Goal: Task Accomplishment & Management: Complete application form

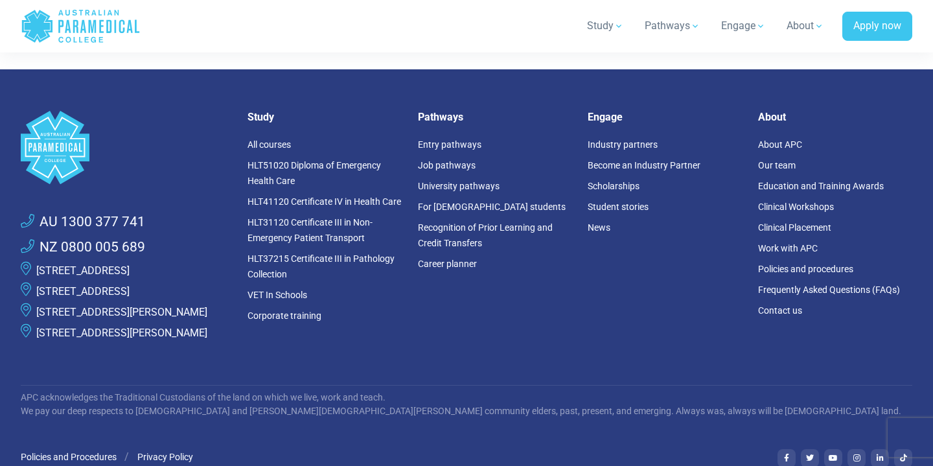
scroll to position [1789, 0]
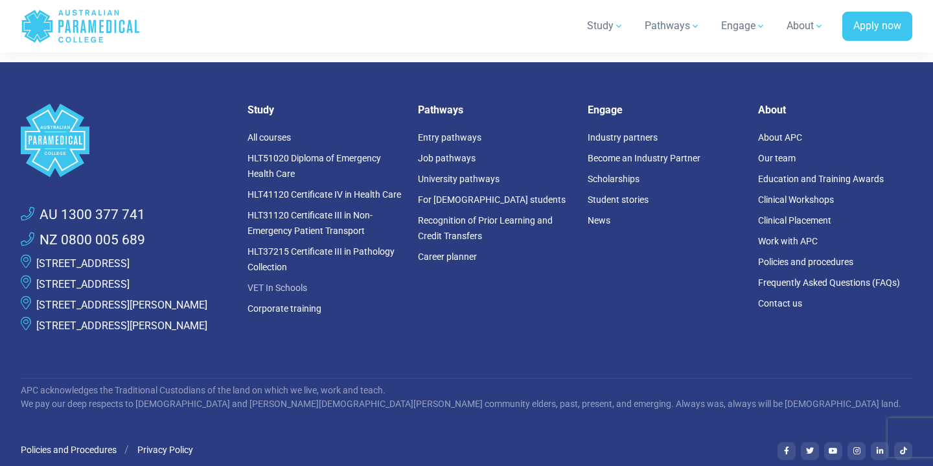
click at [288, 284] on link "VET In Schools" at bounding box center [277, 287] width 60 height 10
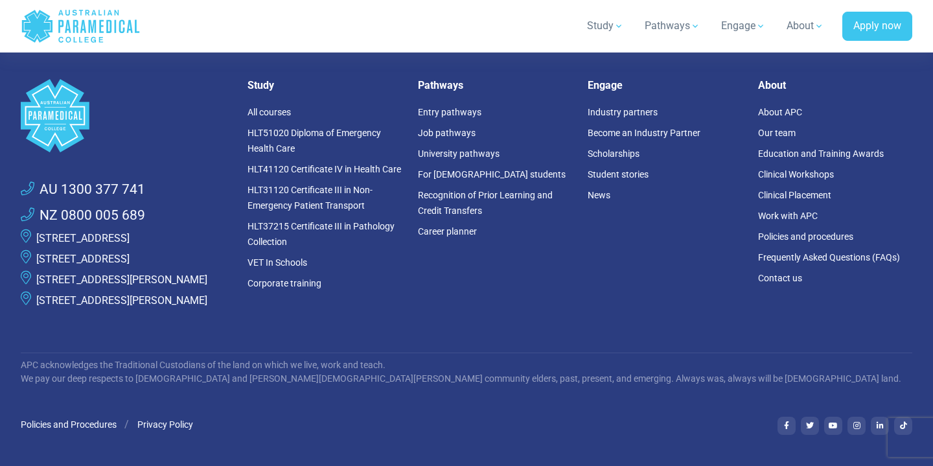
scroll to position [1628, 0]
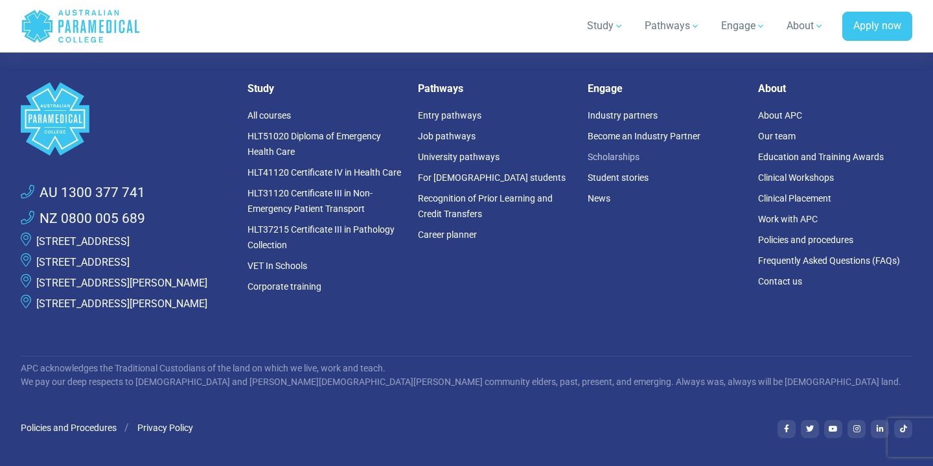
click at [595, 152] on link "Scholarships" at bounding box center [613, 157] width 52 height 10
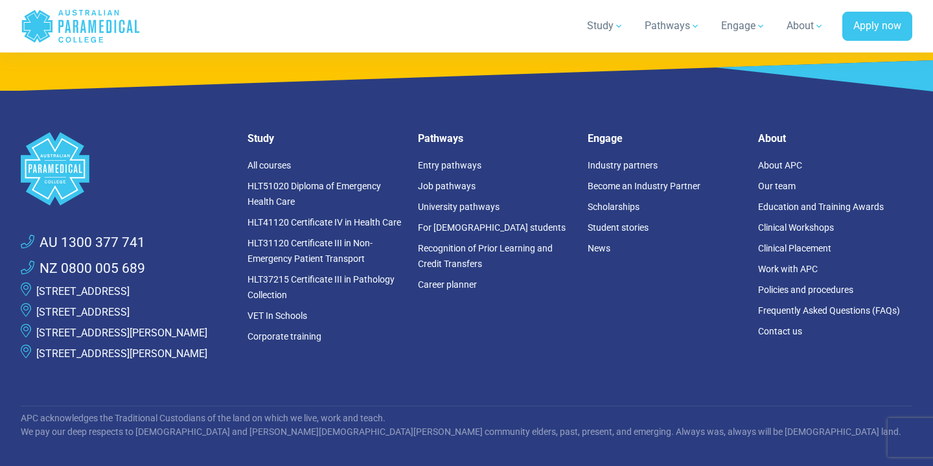
scroll to position [2263, 0]
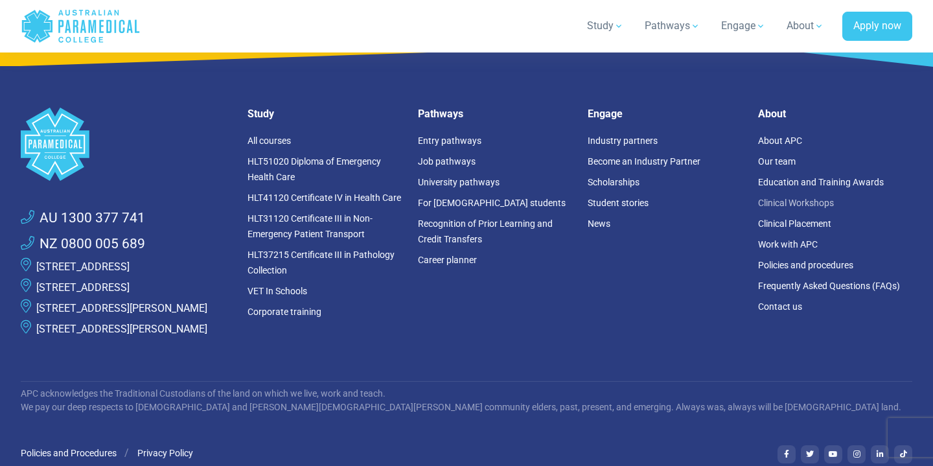
click at [800, 198] on link "Clinical Workshops" at bounding box center [796, 203] width 76 height 10
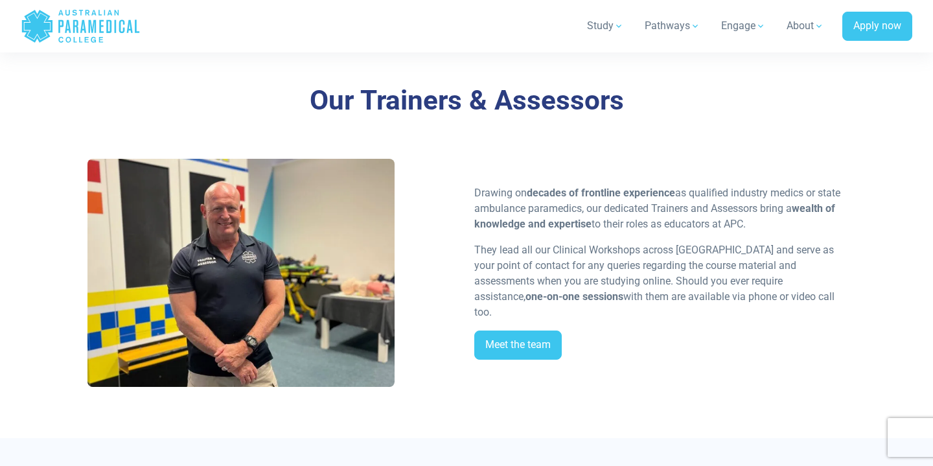
scroll to position [1324, 0]
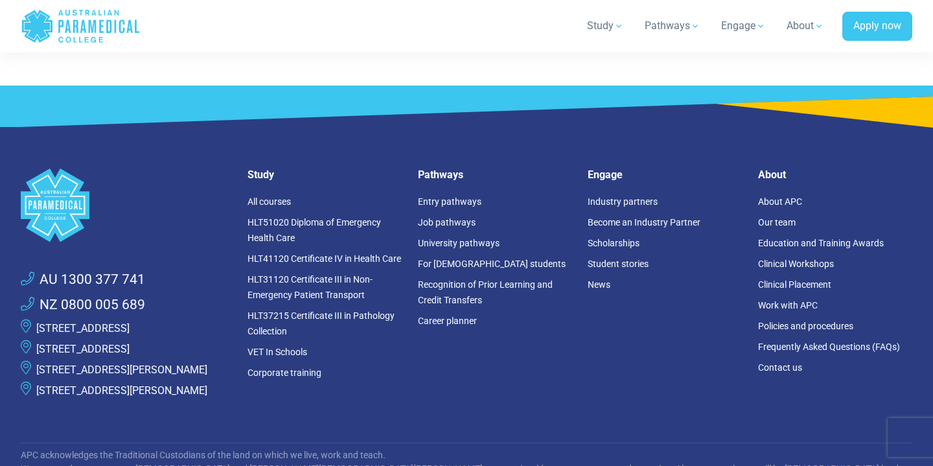
scroll to position [2622, 0]
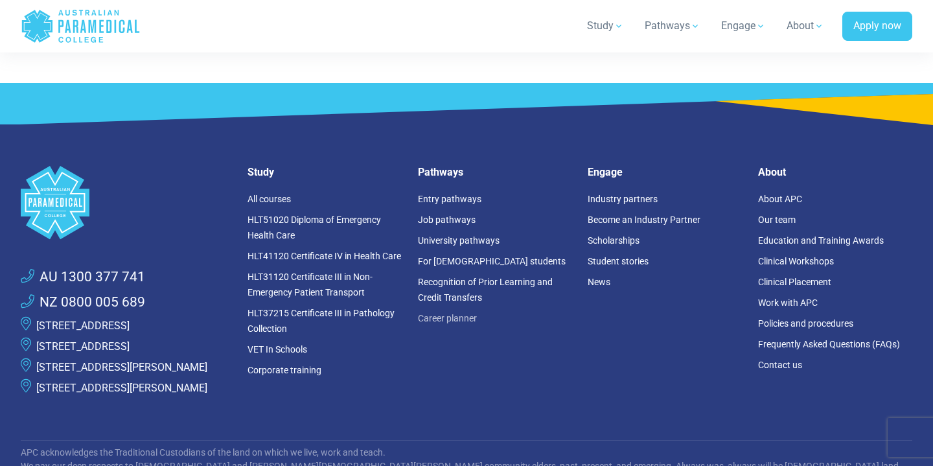
click at [449, 313] on link "Career planner" at bounding box center [447, 318] width 59 height 10
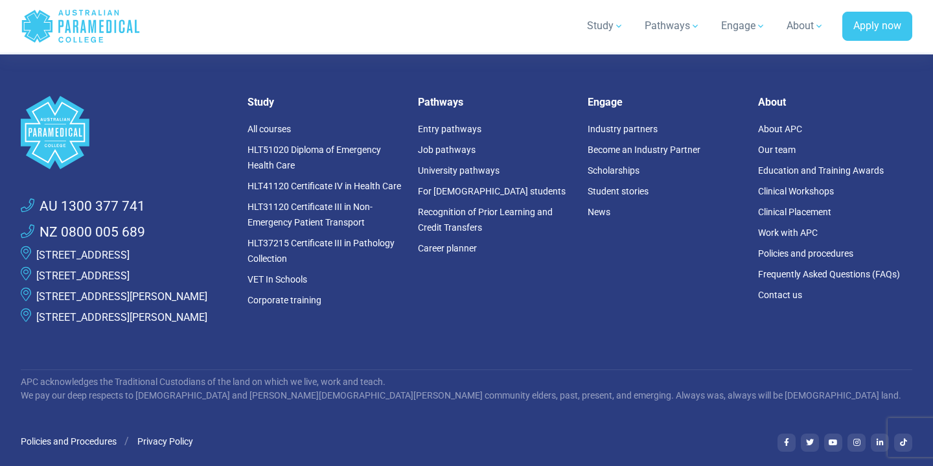
scroll to position [949, 0]
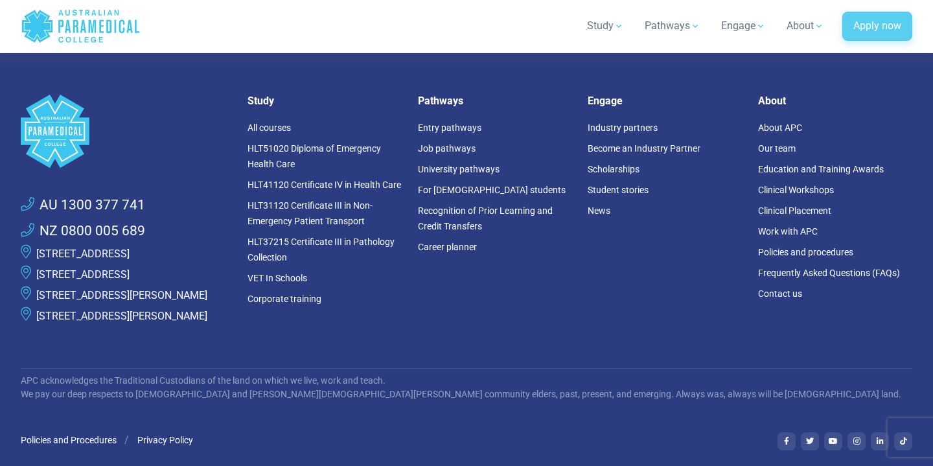
click at [891, 32] on link "Apply now" at bounding box center [877, 27] width 70 height 30
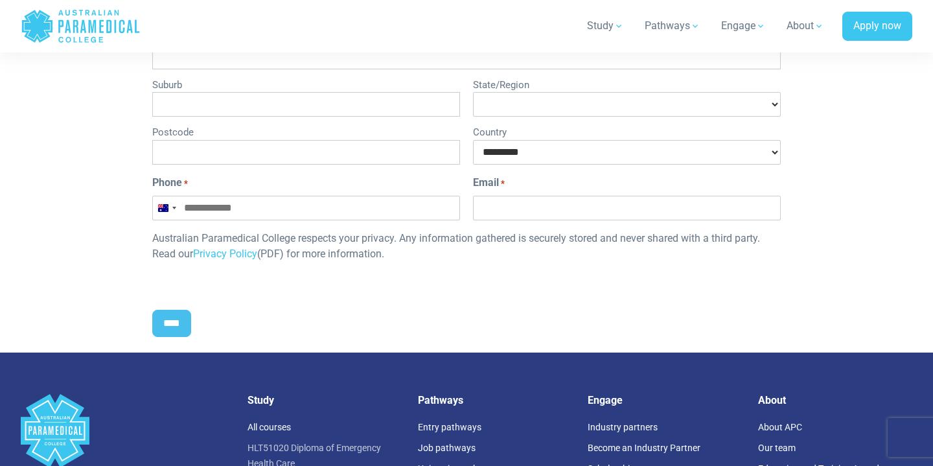
scroll to position [691, 0]
